Goal: Information Seeking & Learning: Find specific page/section

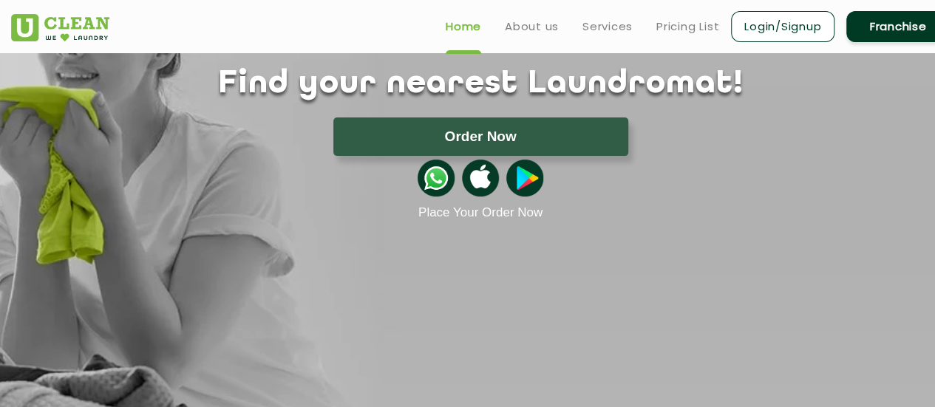
scroll to position [148, 0]
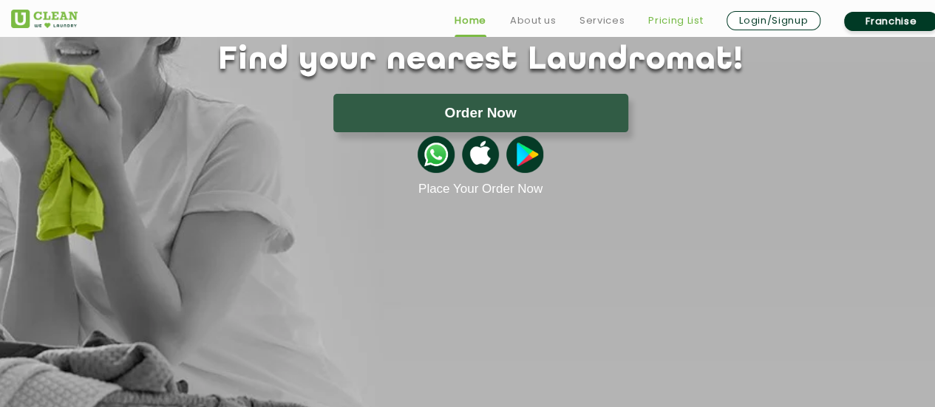
click at [686, 17] on link "Pricing List" at bounding box center [675, 21] width 55 height 18
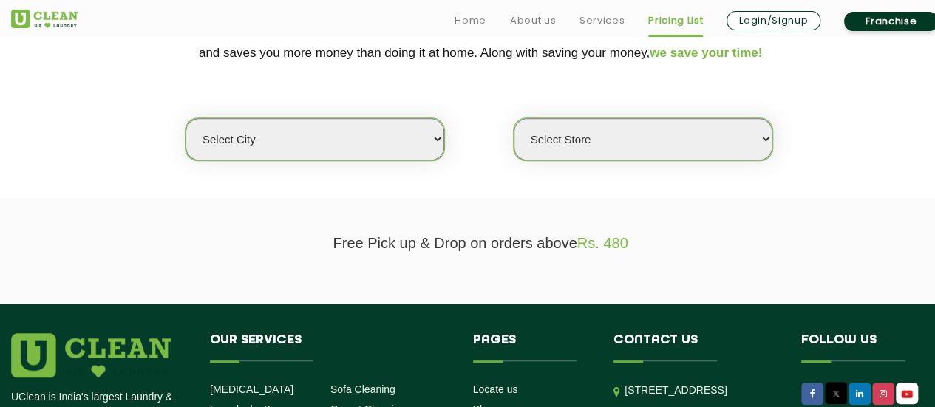
scroll to position [369, 0]
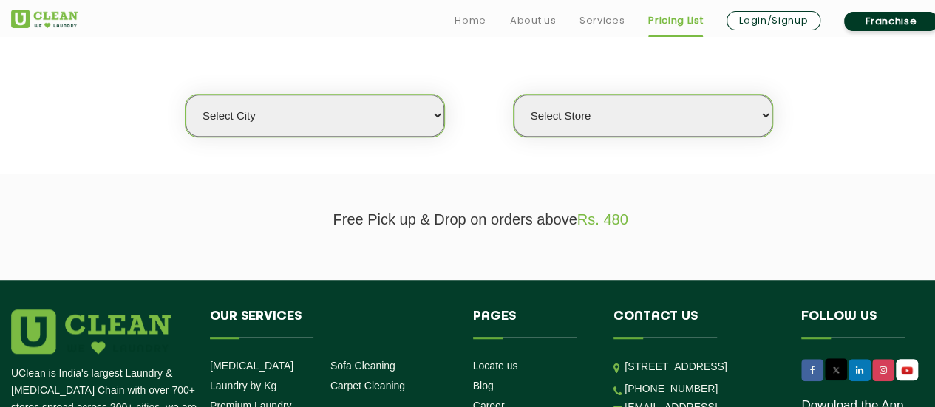
drag, startPoint x: 369, startPoint y: 134, endPoint x: 372, endPoint y: 113, distance: 21.6
click at [369, 134] on select "Select city [GEOGRAPHIC_DATA] [GEOGRAPHIC_DATA] [GEOGRAPHIC_DATA] [GEOGRAPHIC_D…" at bounding box center [314, 116] width 259 height 42
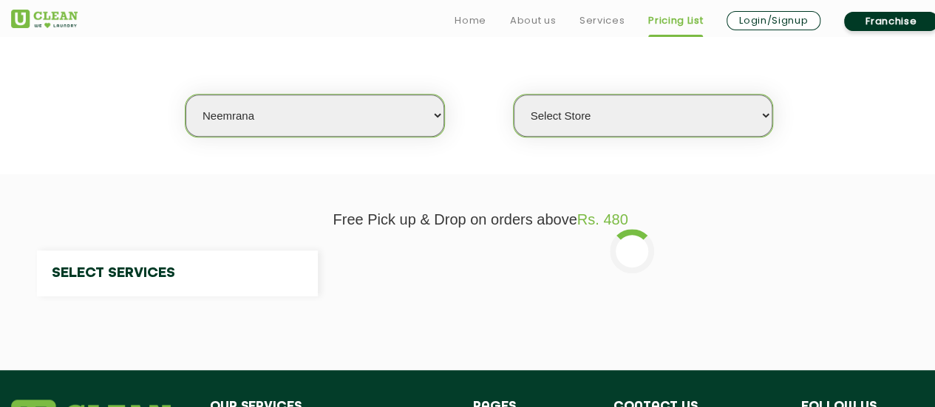
click at [619, 117] on select "Select Store" at bounding box center [643, 116] width 259 height 42
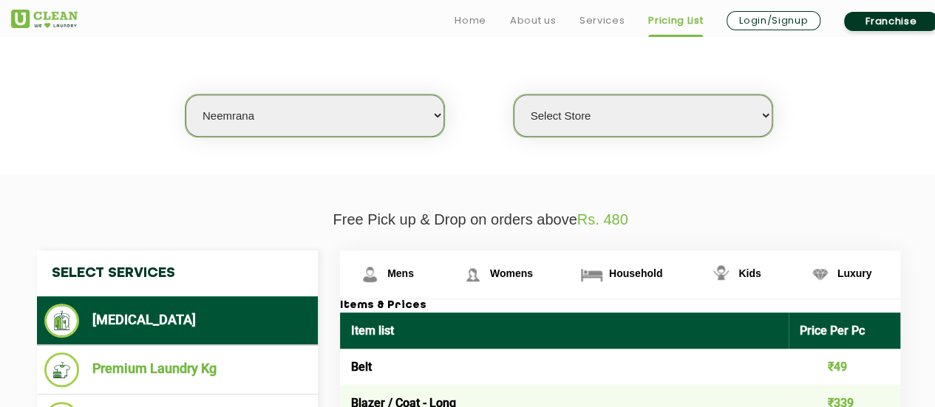
click at [348, 96] on select "Select city [GEOGRAPHIC_DATA] [GEOGRAPHIC_DATA] [GEOGRAPHIC_DATA] [GEOGRAPHIC_D…" at bounding box center [314, 116] width 259 height 42
select select "11"
click at [185, 95] on select "Select city [GEOGRAPHIC_DATA] [GEOGRAPHIC_DATA] [GEOGRAPHIC_DATA] [GEOGRAPHIC_D…" at bounding box center [314, 116] width 259 height 42
click at [692, 115] on select "Select Store [GEOGRAPHIC_DATA][PERSON_NAME] UClean Navalur UClean Chitlapakkam …" at bounding box center [643, 116] width 259 height 42
select select "310"
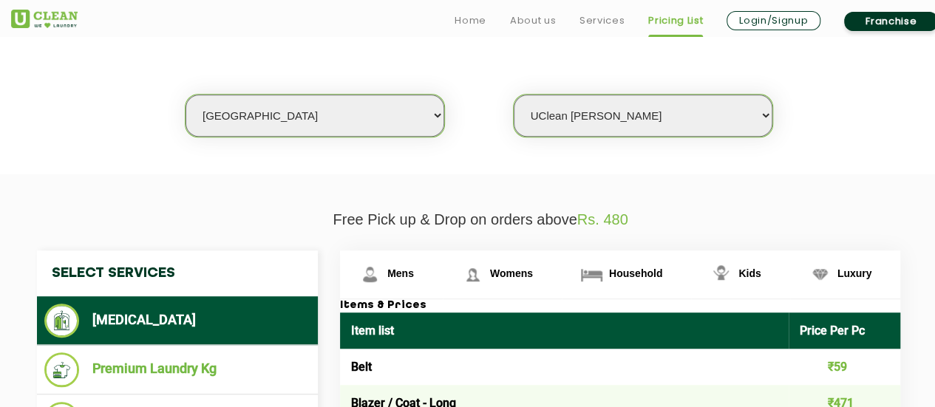
click at [514, 95] on select "Select Store [GEOGRAPHIC_DATA][PERSON_NAME] UClean Navalur UClean Chitlapakkam …" at bounding box center [643, 116] width 259 height 42
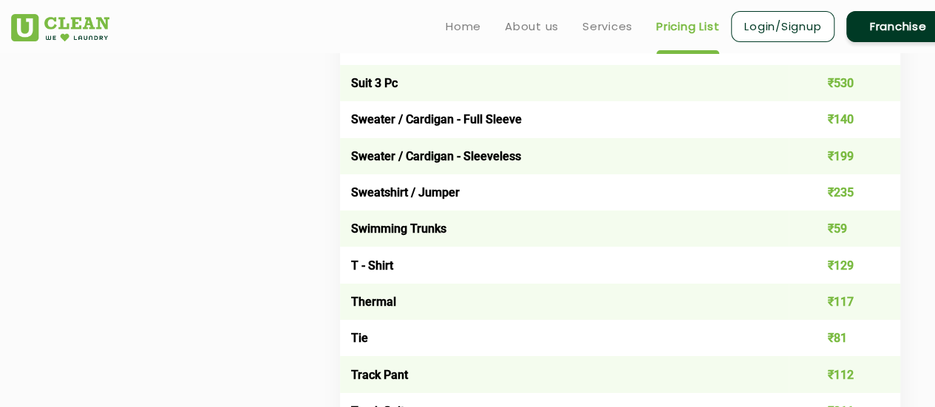
scroll to position [2365, 0]
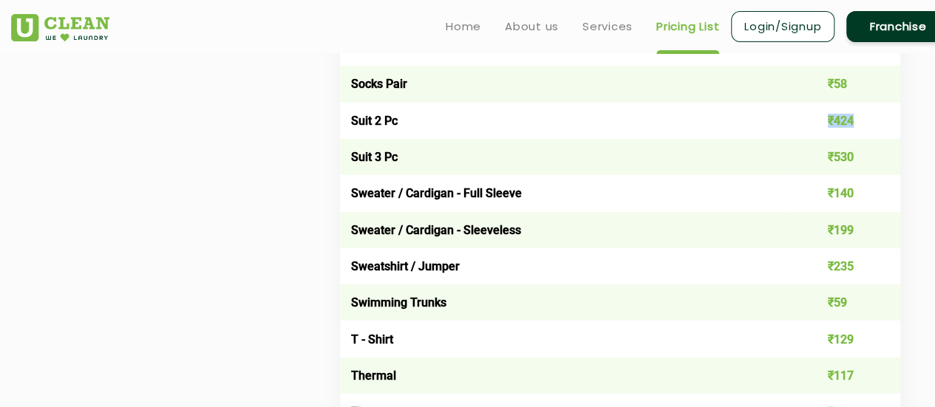
drag, startPoint x: 822, startPoint y: 123, endPoint x: 872, endPoint y: 125, distance: 50.3
click at [872, 125] on td "₹424" at bounding box center [844, 121] width 112 height 36
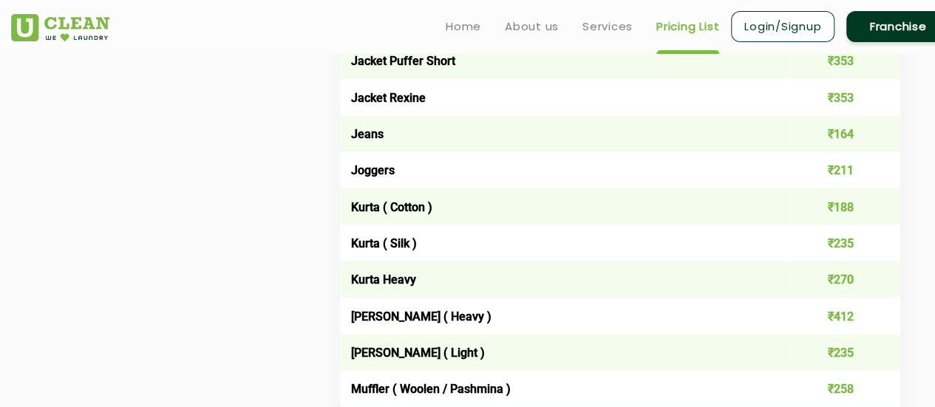
scroll to position [1404, 0]
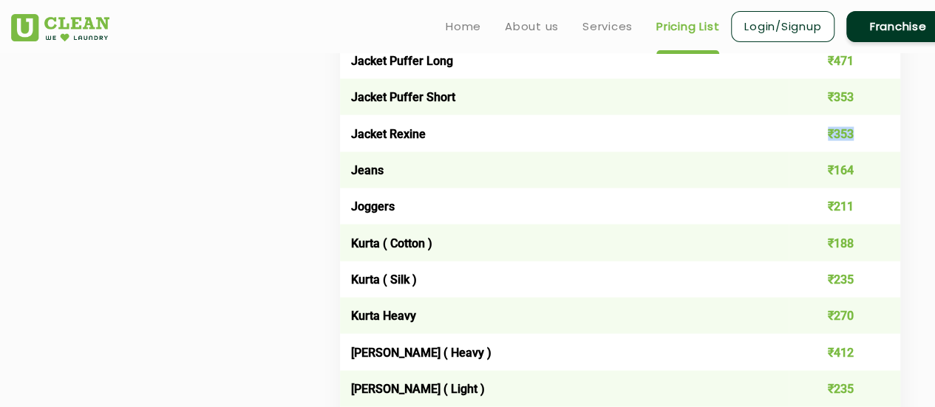
drag, startPoint x: 820, startPoint y: 128, endPoint x: 863, endPoint y: 129, distance: 42.9
click at [863, 129] on td "₹353" at bounding box center [844, 133] width 112 height 36
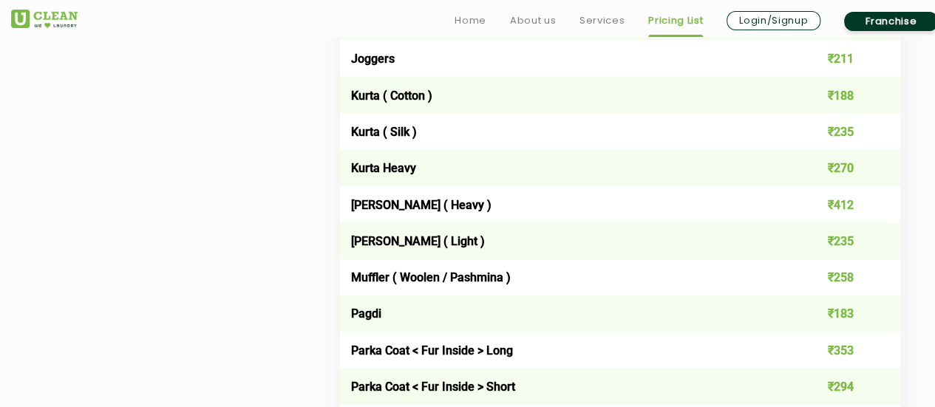
scroll to position [1700, 0]
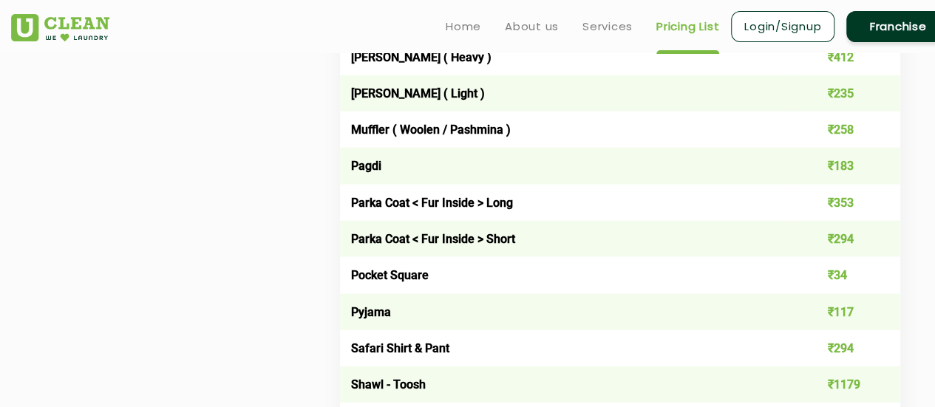
click at [368, 166] on td "Pagdi" at bounding box center [564, 166] width 449 height 36
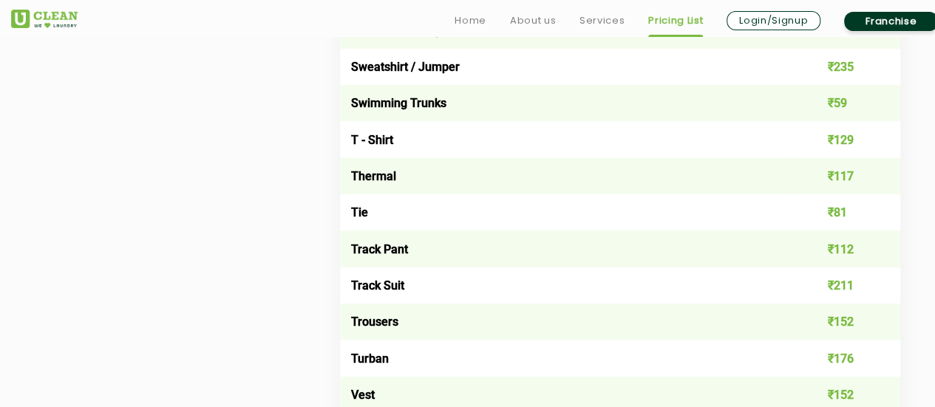
scroll to position [2586, 0]
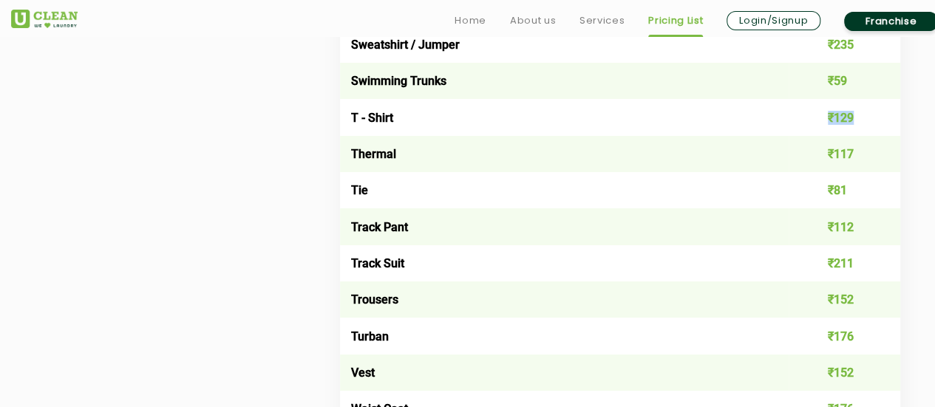
drag, startPoint x: 822, startPoint y: 131, endPoint x: 862, endPoint y: 132, distance: 39.2
click at [862, 132] on td "₹129" at bounding box center [844, 117] width 112 height 36
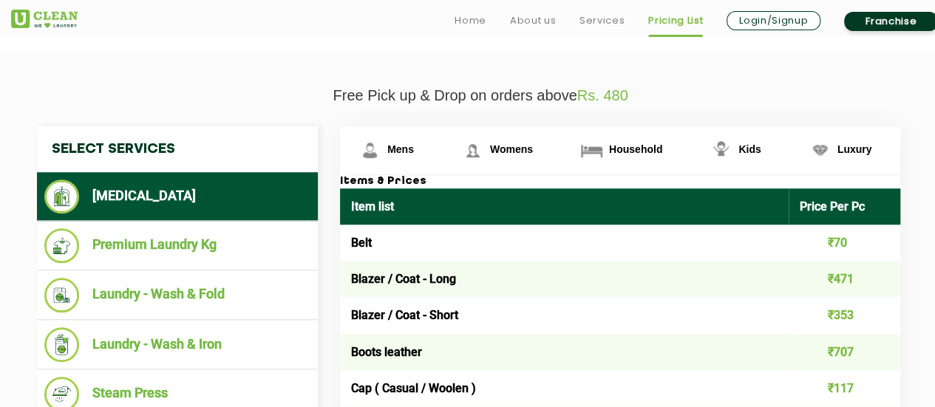
scroll to position [517, 0]
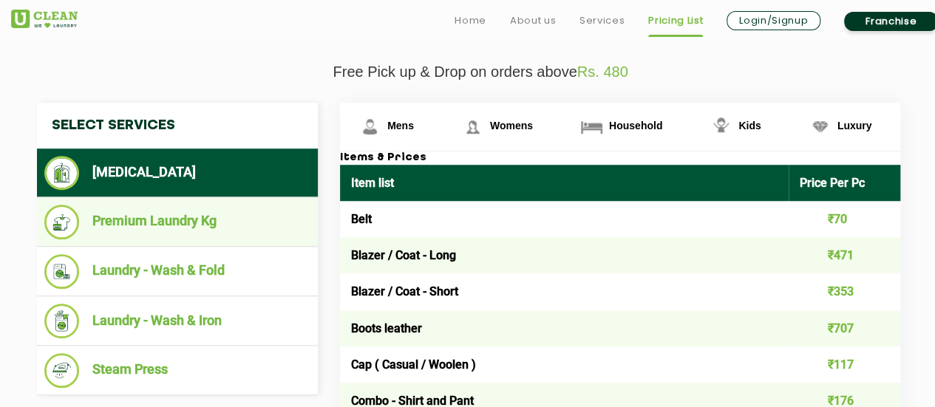
click at [164, 234] on li "Premium Laundry Kg" at bounding box center [177, 222] width 266 height 35
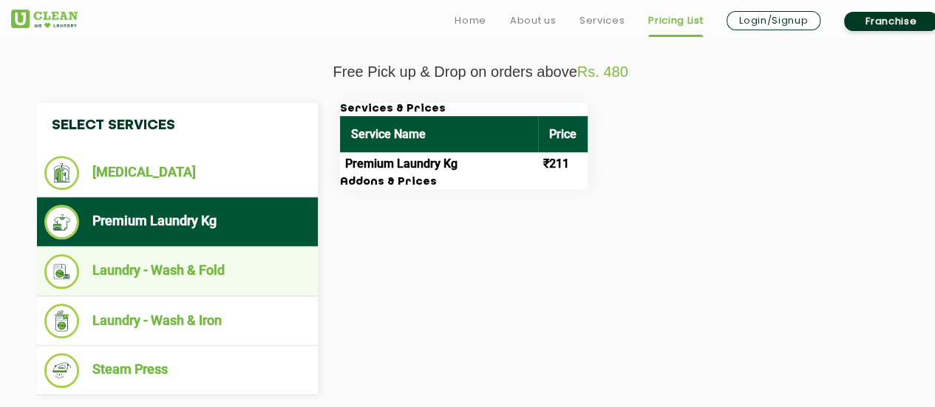
click at [190, 267] on li "Laundry - Wash & Fold" at bounding box center [177, 271] width 266 height 35
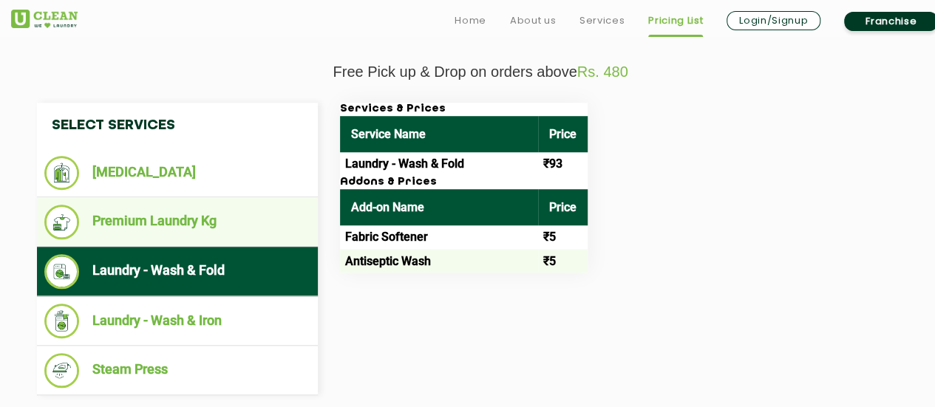
click at [177, 223] on li "Premium Laundry Kg" at bounding box center [177, 222] width 266 height 35
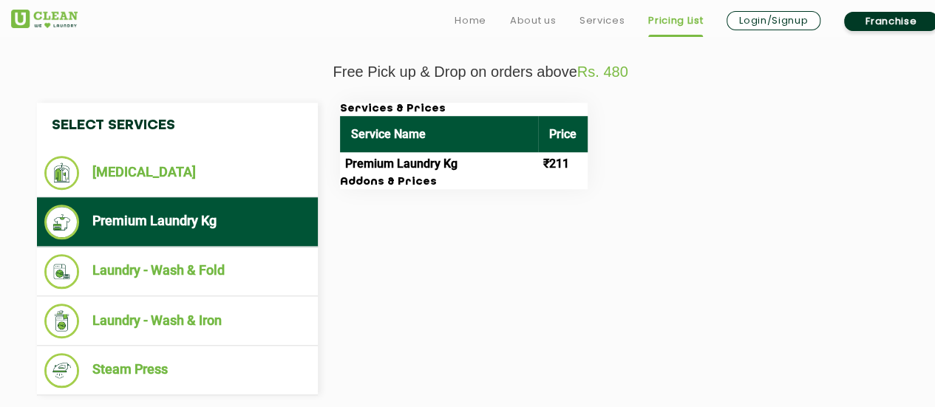
click at [480, 155] on td "Premium Laundry Kg" at bounding box center [439, 164] width 198 height 24
drag, startPoint x: 339, startPoint y: 107, endPoint x: 429, endPoint y: 107, distance: 89.4
click at [429, 107] on h3 "Services & Prices" at bounding box center [464, 109] width 248 height 13
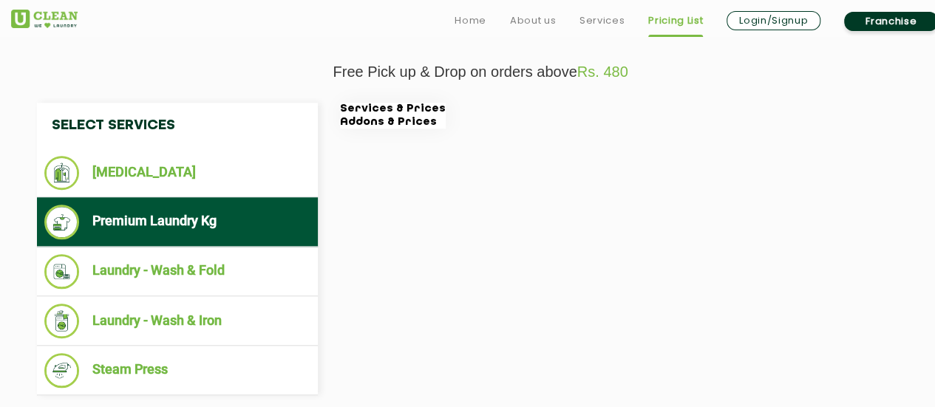
click at [453, 333] on div "Select Services [MEDICAL_DATA] Premium Laundry Kg Laundry - Wash & Fold Laundry…" at bounding box center [480, 249] width 909 height 293
click at [381, 112] on h3 "Services & Prices" at bounding box center [393, 109] width 106 height 13
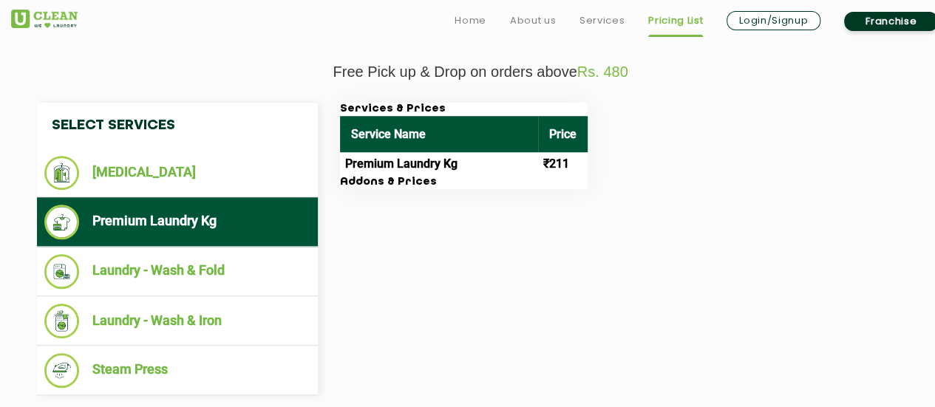
click at [374, 177] on h3 "Addons & Prices" at bounding box center [464, 182] width 248 height 13
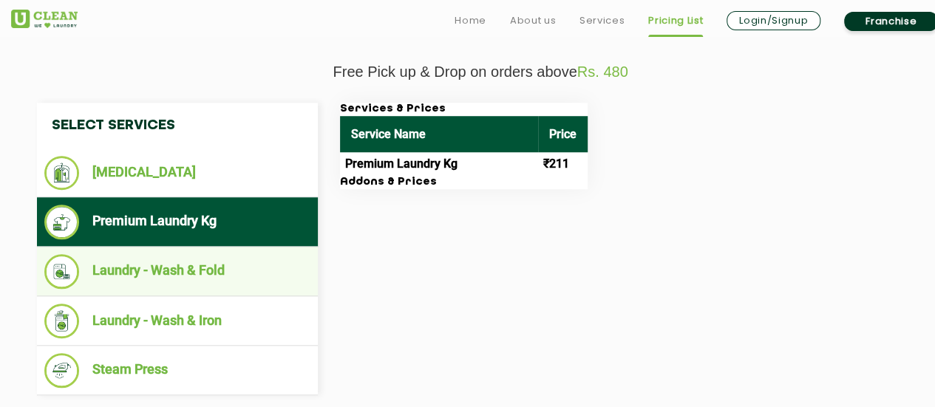
click at [142, 256] on li "Laundry - Wash & Fold" at bounding box center [177, 271] width 266 height 35
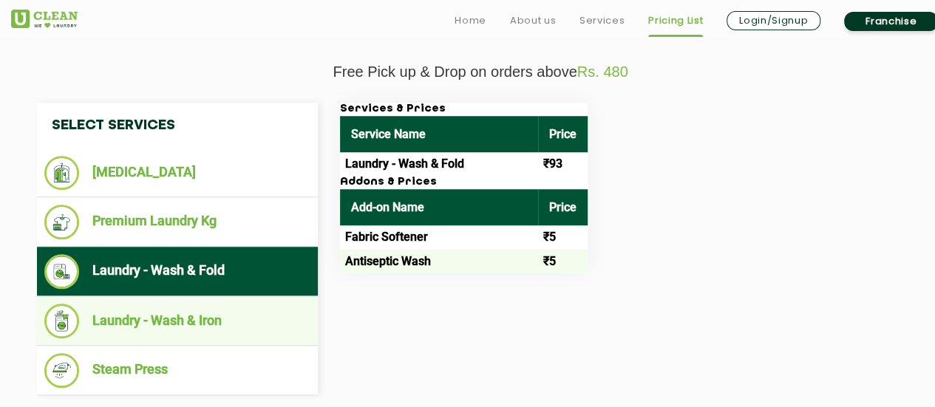
click at [149, 304] on li "Laundry - Wash & Iron" at bounding box center [177, 321] width 266 height 35
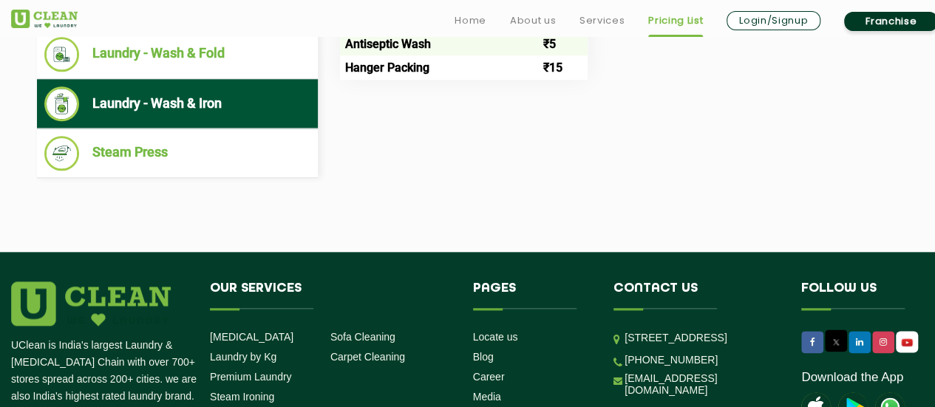
scroll to position [739, 0]
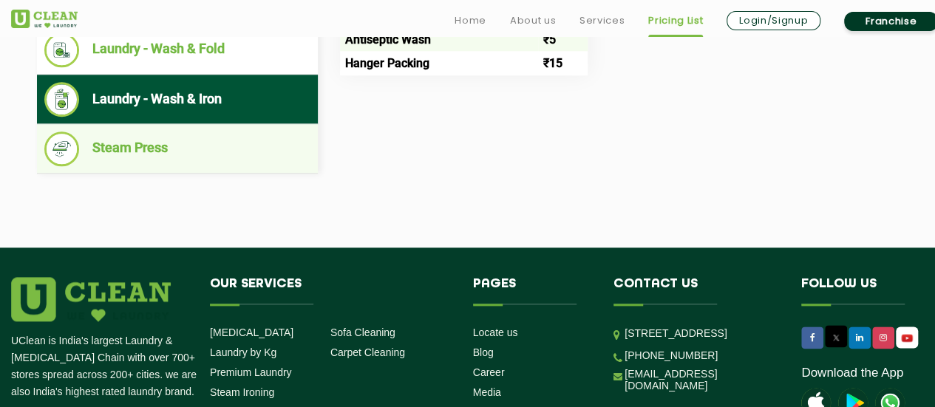
click at [174, 144] on li "Steam Press" at bounding box center [177, 149] width 266 height 35
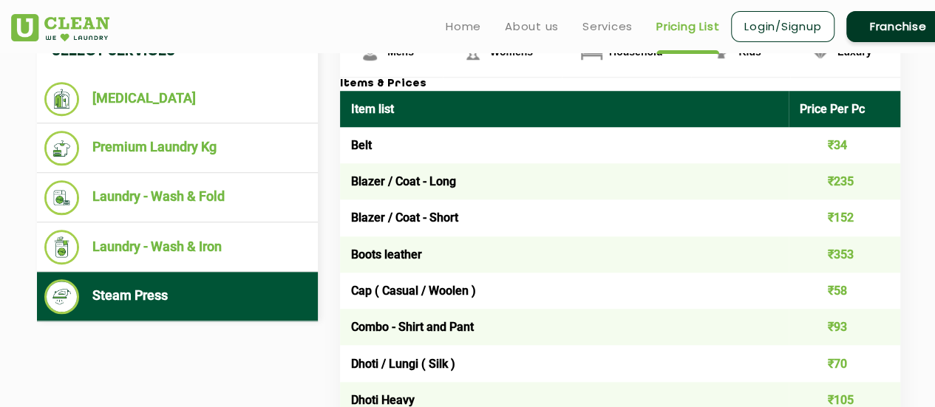
scroll to position [591, 0]
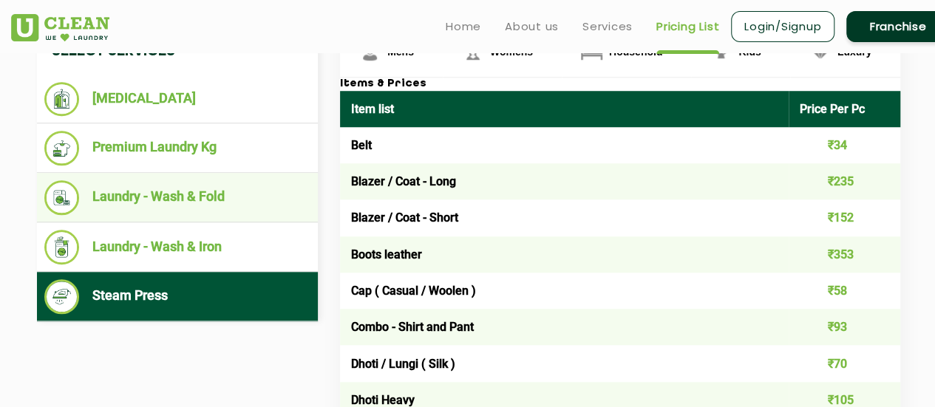
click at [223, 188] on li "Laundry - Wash & Fold" at bounding box center [177, 197] width 266 height 35
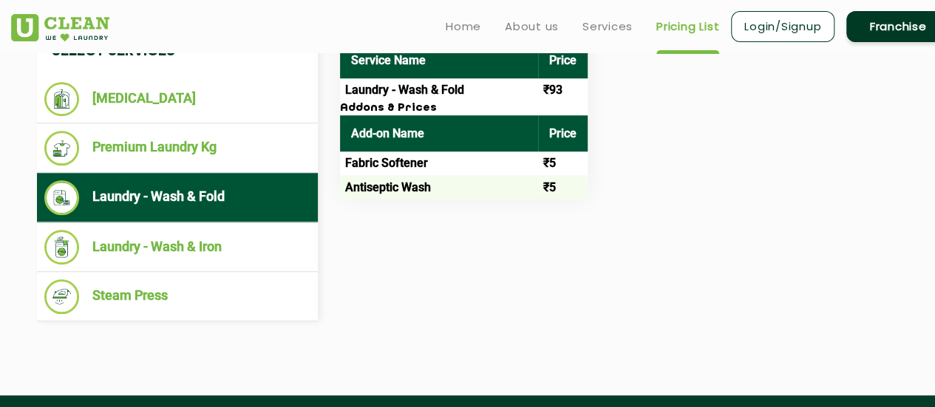
scroll to position [517, 0]
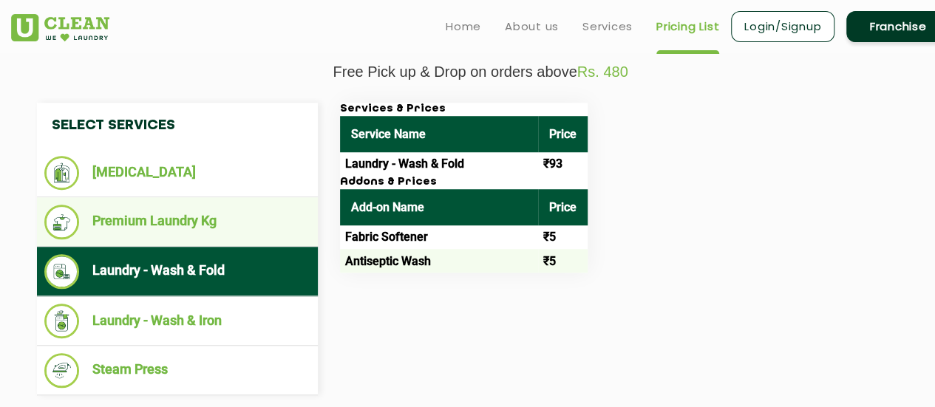
click at [167, 209] on li "Premium Laundry Kg" at bounding box center [177, 222] width 266 height 35
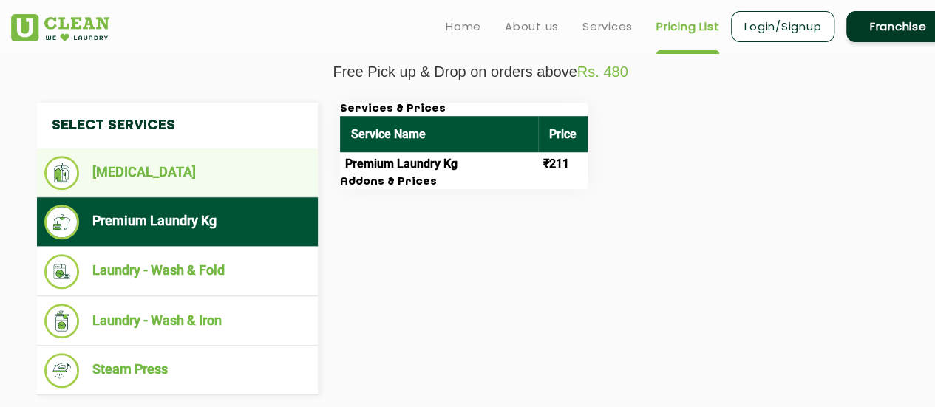
click at [161, 174] on li "[MEDICAL_DATA]" at bounding box center [177, 173] width 266 height 34
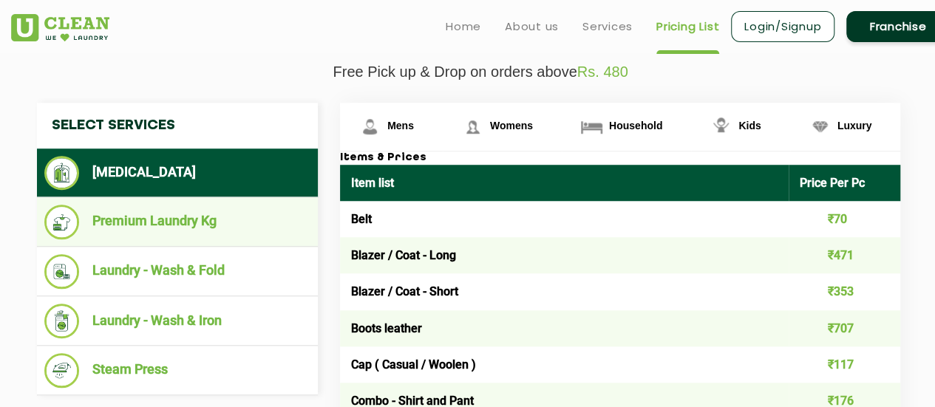
click at [163, 219] on li "Premium Laundry Kg" at bounding box center [177, 222] width 266 height 35
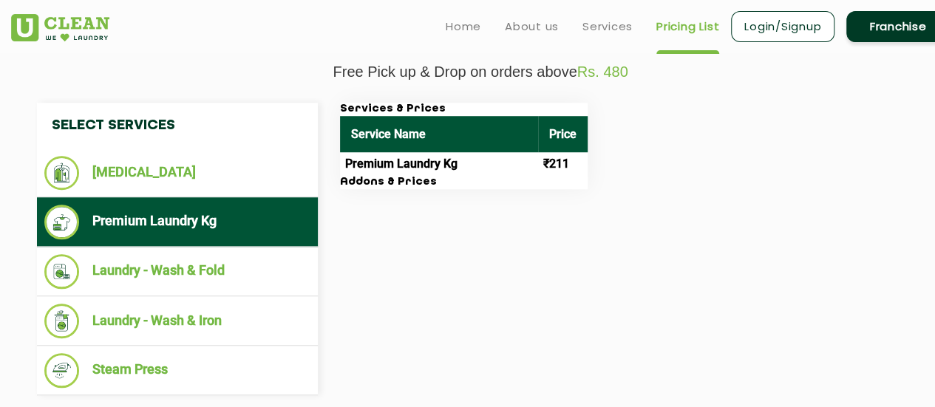
click at [163, 219] on li "Premium Laundry Kg" at bounding box center [177, 222] width 266 height 35
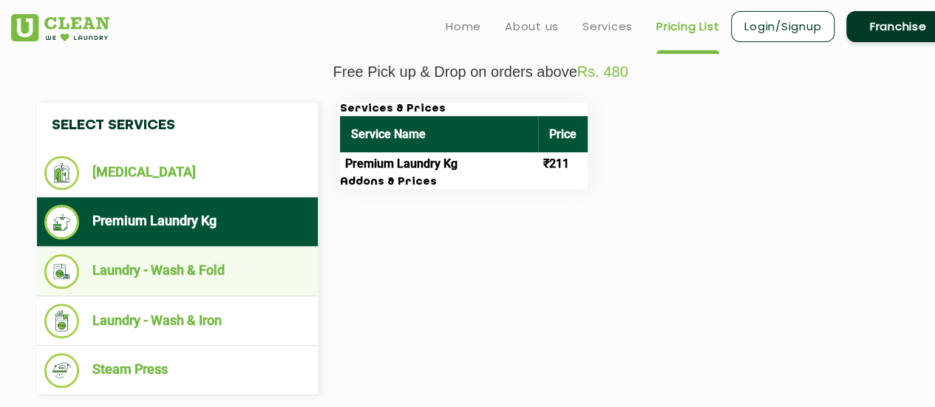
click at [171, 269] on li "Laundry - Wash & Fold" at bounding box center [177, 271] width 266 height 35
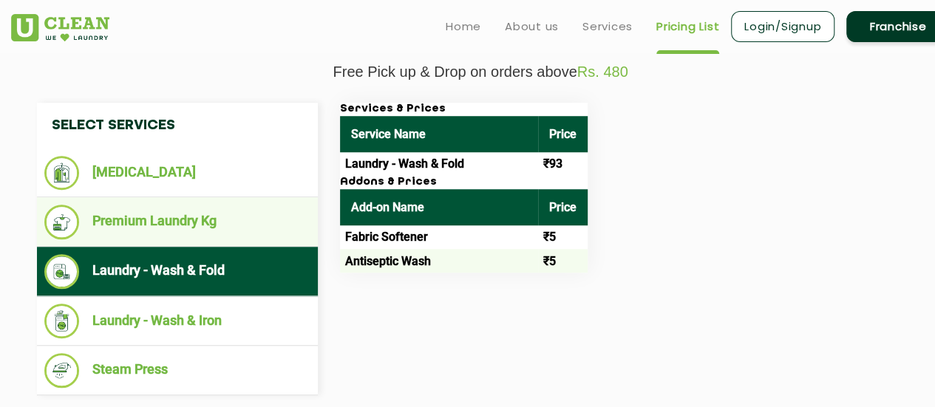
click at [186, 236] on li "Premium Laundry Kg" at bounding box center [177, 222] width 266 height 35
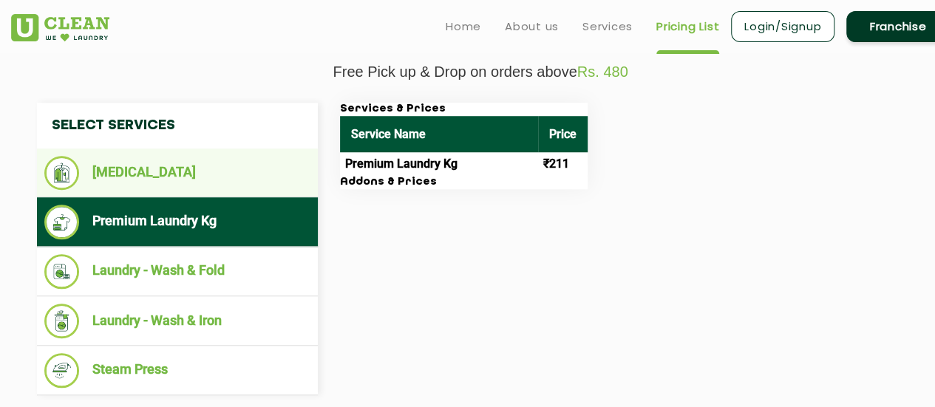
click at [179, 171] on li "[MEDICAL_DATA]" at bounding box center [177, 173] width 266 height 34
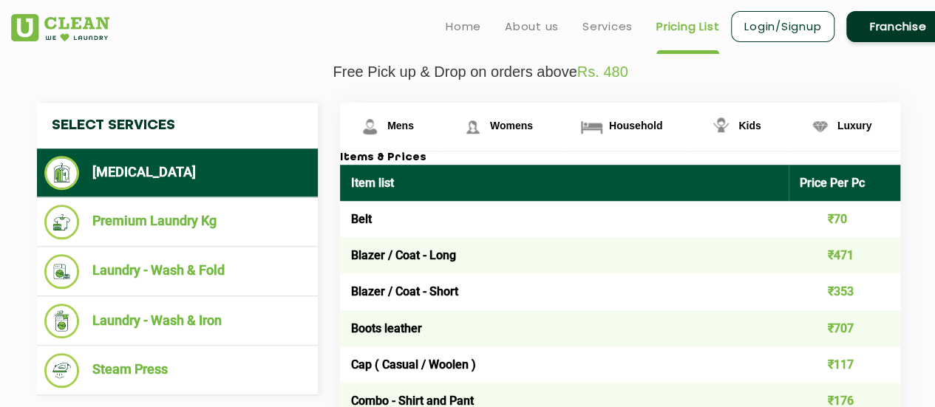
click at [615, 64] on span "Rs. 480" at bounding box center [602, 72] width 51 height 16
click at [752, 128] on span "Kids" at bounding box center [749, 126] width 22 height 12
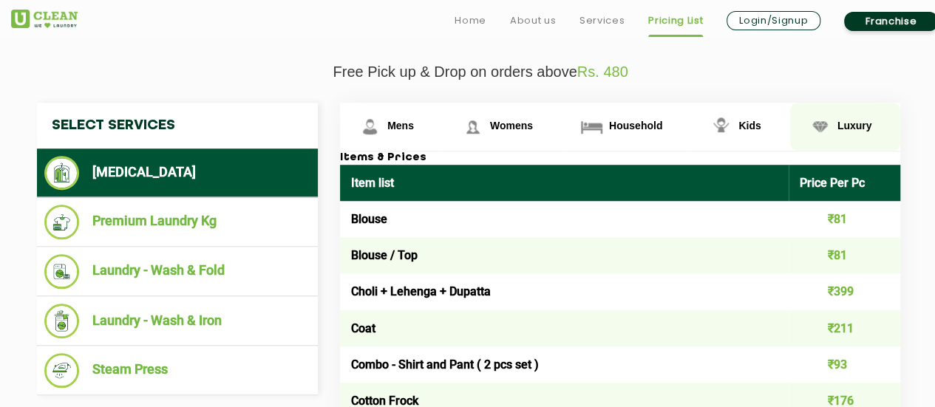
click at [862, 133] on link "Luxury" at bounding box center [845, 127] width 111 height 48
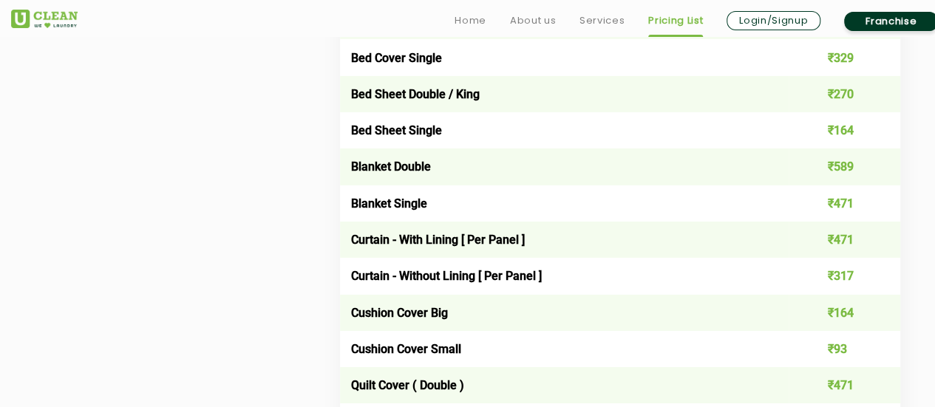
scroll to position [2291, 0]
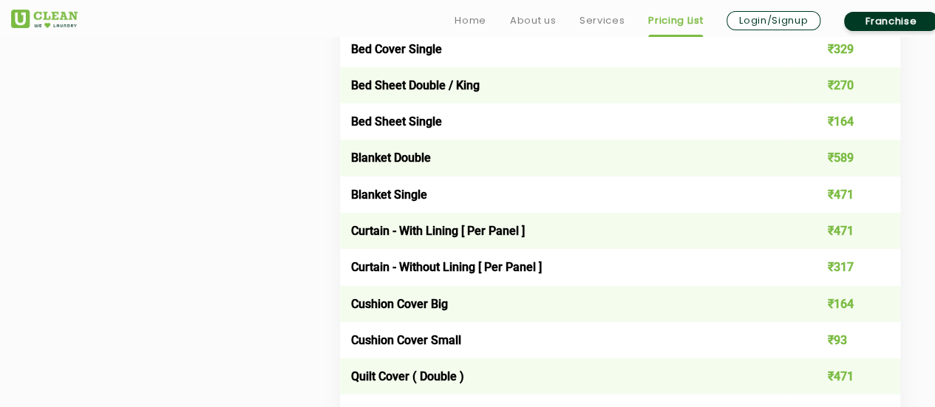
click at [856, 204] on td "₹471" at bounding box center [844, 195] width 112 height 36
click at [854, 204] on td "₹471" at bounding box center [844, 195] width 112 height 36
click at [851, 204] on td "₹471" at bounding box center [844, 195] width 112 height 36
drag, startPoint x: 850, startPoint y: 204, endPoint x: 822, endPoint y: 205, distance: 28.1
click at [822, 205] on td "₹471" at bounding box center [844, 195] width 112 height 36
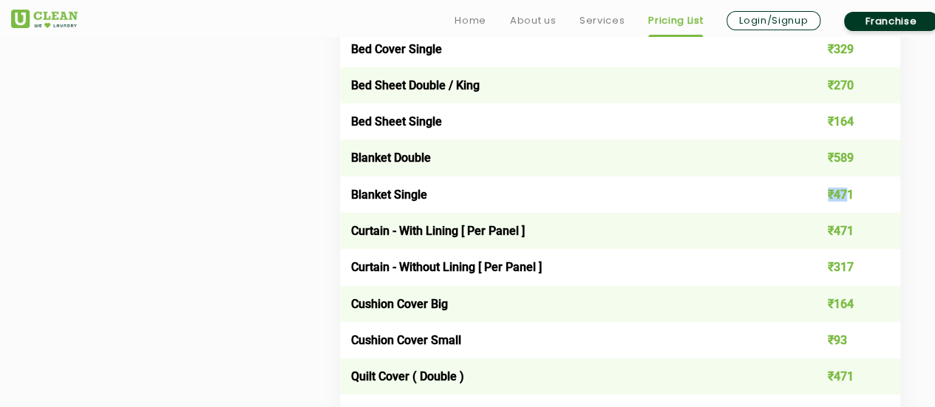
click at [831, 208] on td "₹471" at bounding box center [844, 195] width 112 height 36
click at [848, 209] on td "₹471" at bounding box center [844, 195] width 112 height 36
click at [845, 240] on td "₹471" at bounding box center [844, 231] width 112 height 36
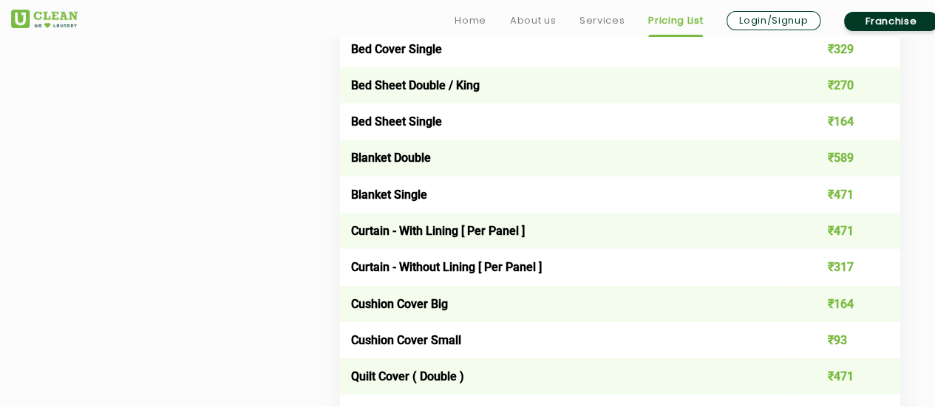
click at [834, 279] on td "₹317" at bounding box center [844, 267] width 112 height 36
click at [834, 319] on td "₹164" at bounding box center [844, 304] width 112 height 36
click at [837, 315] on td "₹164" at bounding box center [844, 304] width 112 height 36
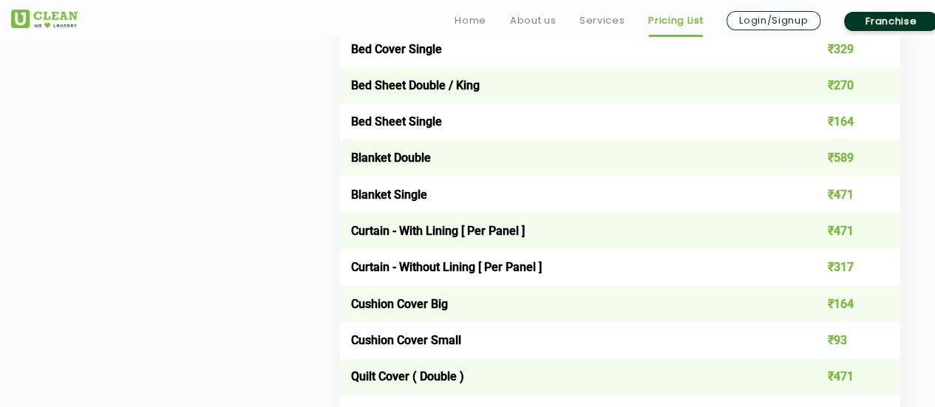
click at [839, 347] on td "₹93" at bounding box center [844, 340] width 112 height 36
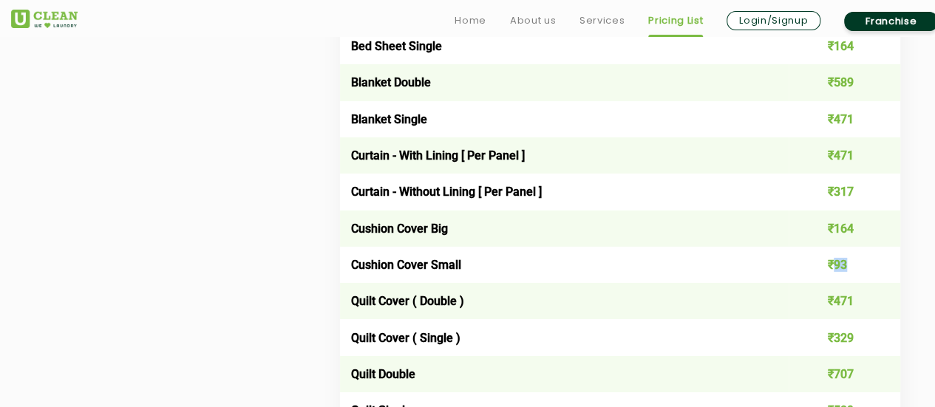
scroll to position [2439, 0]
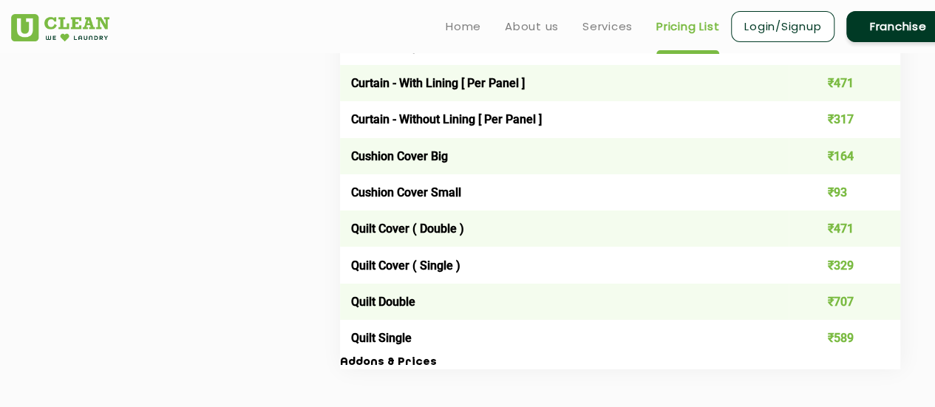
click at [842, 319] on td "₹707" at bounding box center [844, 302] width 112 height 36
click at [843, 351] on td "₹589" at bounding box center [844, 338] width 112 height 36
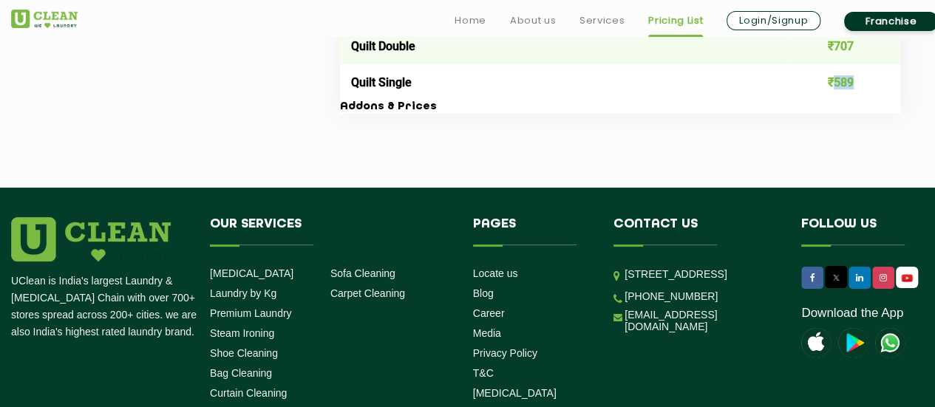
scroll to position [2842, 0]
